Goal: Task Accomplishment & Management: Manage account settings

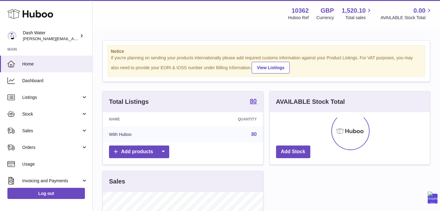
scroll to position [96, 162]
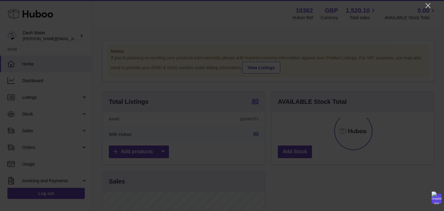
click at [430, 6] on icon "Close" at bounding box center [428, 5] width 7 height 7
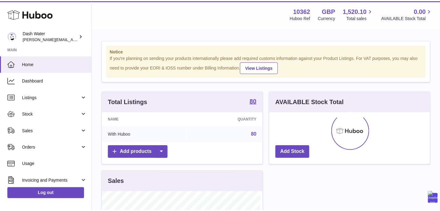
scroll to position [308416, 308352]
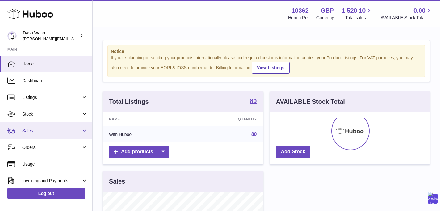
click at [38, 132] on span "Sales" at bounding box center [51, 131] width 59 height 6
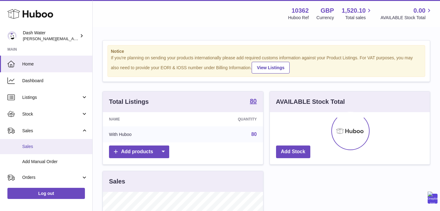
click at [39, 143] on link "Sales" at bounding box center [46, 146] width 92 height 15
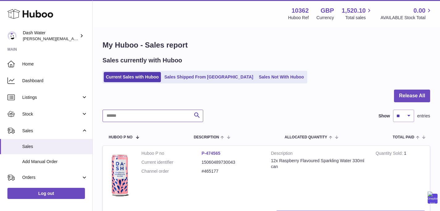
click at [166, 114] on input "text" at bounding box center [152, 116] width 101 height 12
paste input "******"
type input "******"
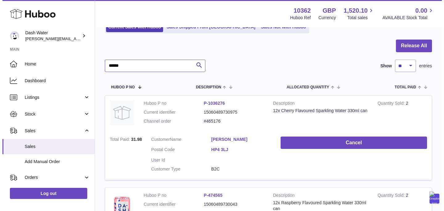
scroll to position [69, 0]
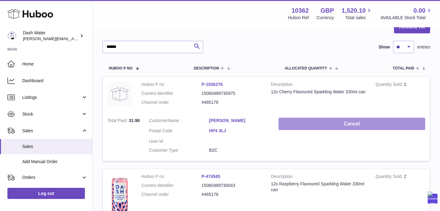
click at [362, 126] on button "Cancel" at bounding box center [351, 124] width 147 height 13
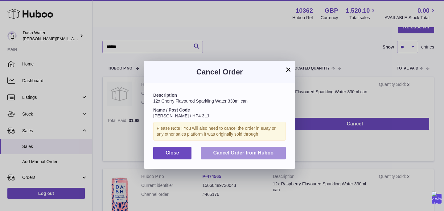
click at [262, 152] on span "Cancel Order from Huboo" at bounding box center [243, 152] width 60 height 5
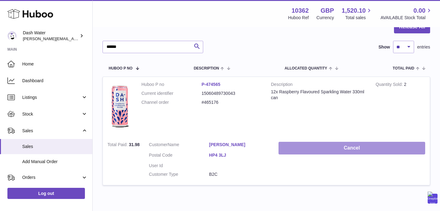
click at [342, 146] on button "Cancel" at bounding box center [351, 148] width 147 height 13
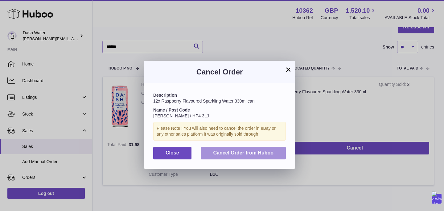
click at [264, 150] on span "Cancel Order from Huboo" at bounding box center [243, 152] width 60 height 5
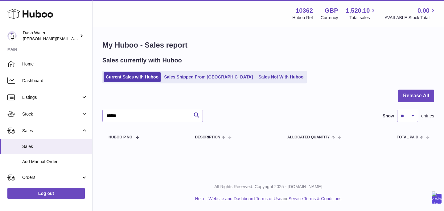
scroll to position [0, 0]
